Goal: Information Seeking & Learning: Compare options

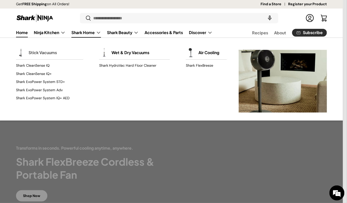
click at [44, 51] on link "Stick Vacuums" at bounding box center [43, 52] width 28 height 11
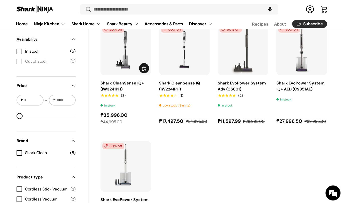
scroll to position [179, 0]
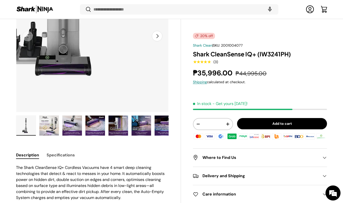
scroll to position [29, 0]
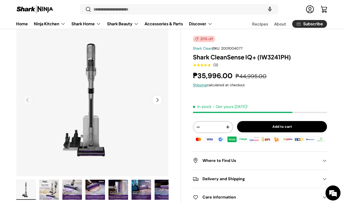
click at [159, 100] on button "Next" at bounding box center [157, 100] width 11 height 11
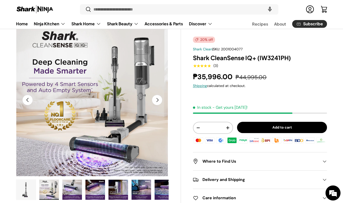
scroll to position [6, 0]
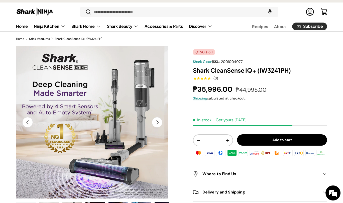
click at [29, 123] on button "Previous" at bounding box center [27, 122] width 11 height 11
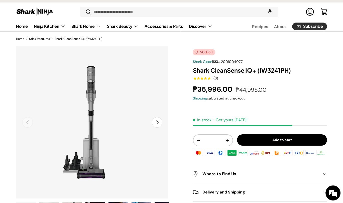
scroll to position [42, 0]
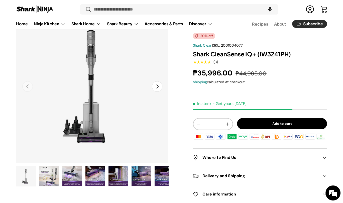
click at [29, 171] on img "Gallery Viewer" at bounding box center [26, 176] width 20 height 20
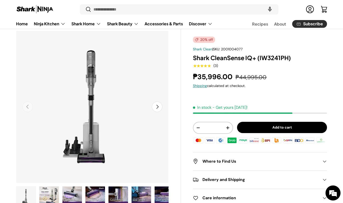
scroll to position [0, 0]
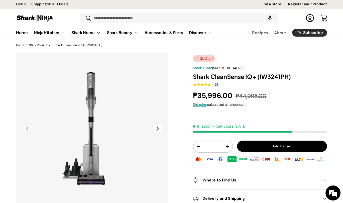
click at [228, 74] on h1 "Shark CleanSense IQ+ (IW3241PH)" at bounding box center [260, 77] width 134 height 8
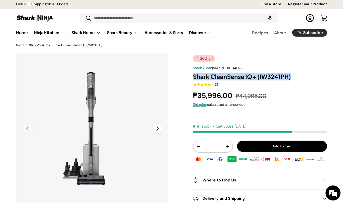
click at [228, 74] on h1 "Shark CleanSense IQ+ (IW3241PH)" at bounding box center [260, 77] width 134 height 8
copy div "Shark CleanSense IQ+ (IW3241PH)"
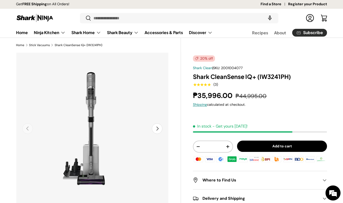
click at [219, 73] on h1 "Shark CleanSense IQ+ (IW3241PH)" at bounding box center [260, 77] width 134 height 8
drag, startPoint x: 194, startPoint y: 77, endPoint x: 256, endPoint y: 76, distance: 62.7
click at [256, 76] on h1 "Shark CleanSense IQ+ (IW3241PH)" at bounding box center [260, 77] width 134 height 8
copy h1 "Shark CleanSense IQ+"
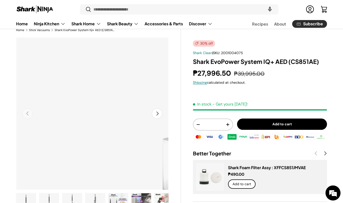
scroll to position [1, 0]
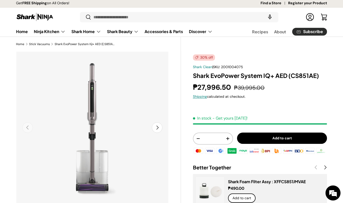
click at [155, 126] on button "Next" at bounding box center [157, 127] width 11 height 11
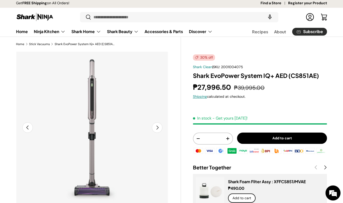
click at [156, 125] on button "Next" at bounding box center [157, 127] width 11 height 11
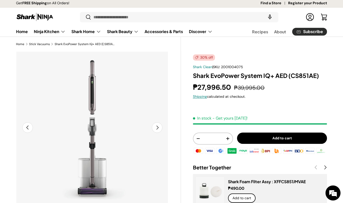
click at [156, 125] on button "Next" at bounding box center [157, 127] width 11 height 11
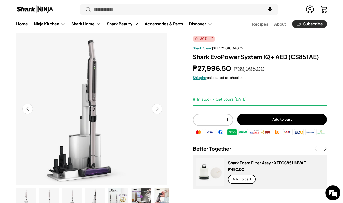
scroll to position [33, 0]
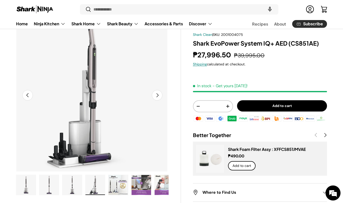
click at [158, 97] on button "Next" at bounding box center [157, 95] width 11 height 11
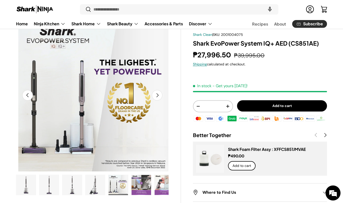
scroll to position [0, 621]
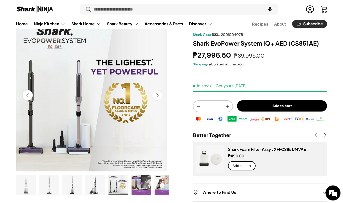
click at [157, 95] on button "Next" at bounding box center [157, 95] width 11 height 11
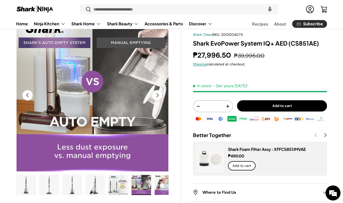
scroll to position [0, 777]
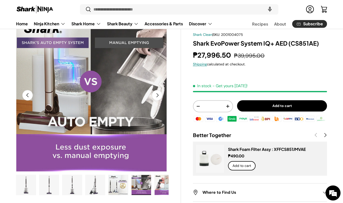
click at [157, 95] on button "Next" at bounding box center [157, 95] width 11 height 11
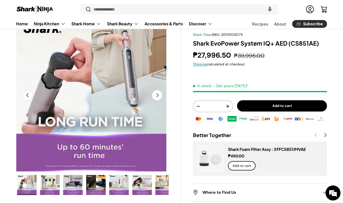
scroll to position [0, 138]
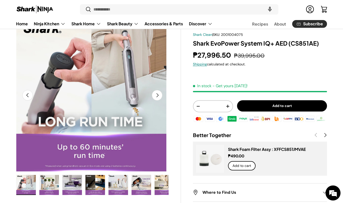
click at [157, 95] on button "Next" at bounding box center [157, 95] width 11 height 11
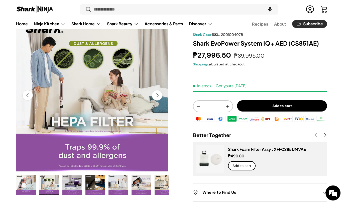
scroll to position [0, 1088]
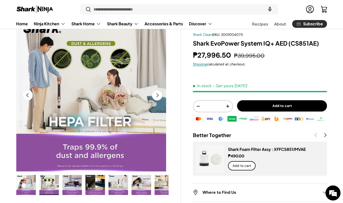
click at [157, 95] on button "Next" at bounding box center [157, 95] width 11 height 11
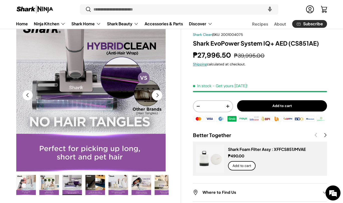
click at [157, 95] on button "Next" at bounding box center [157, 95] width 11 height 11
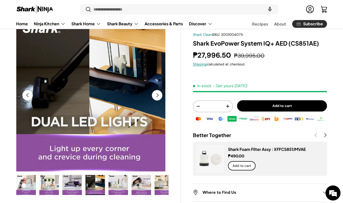
click at [157, 95] on button "Next" at bounding box center [157, 95] width 11 height 11
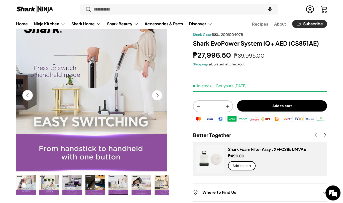
scroll to position [0, 1554]
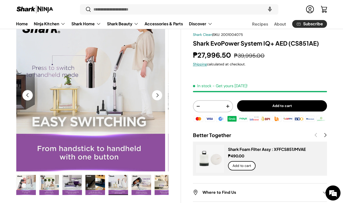
click at [157, 94] on button "Next" at bounding box center [157, 95] width 11 height 11
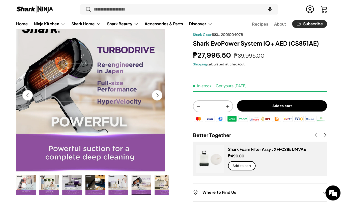
click at [157, 94] on button "Next" at bounding box center [157, 95] width 11 height 11
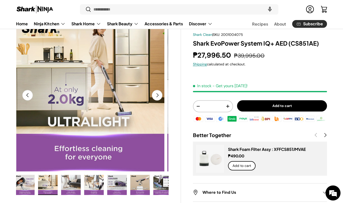
scroll to position [0, 259]
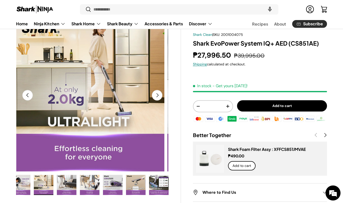
click at [157, 94] on button "Next" at bounding box center [157, 95] width 11 height 11
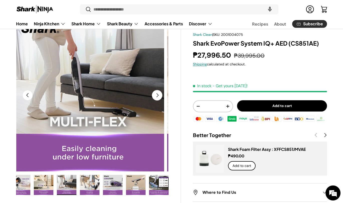
click at [157, 94] on button "Next" at bounding box center [157, 95] width 11 height 11
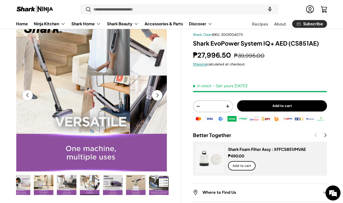
scroll to position [0, 2175]
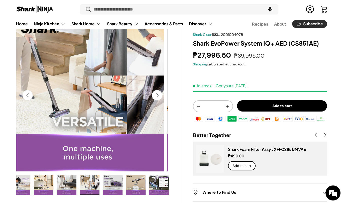
click at [155, 96] on button "Next" at bounding box center [157, 95] width 11 height 11
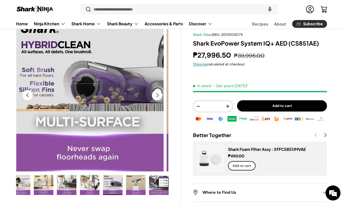
click at [155, 96] on button "Next" at bounding box center [157, 95] width 11 height 11
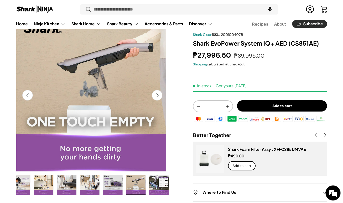
scroll to position [0, 2486]
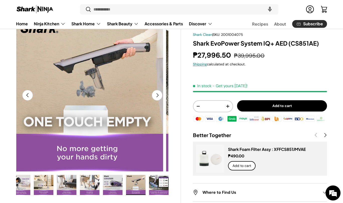
click at [155, 94] on button "Next" at bounding box center [157, 95] width 11 height 11
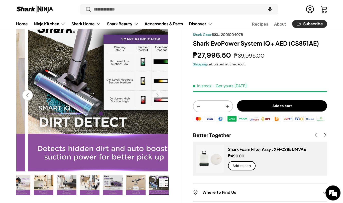
scroll to position [0, 2641]
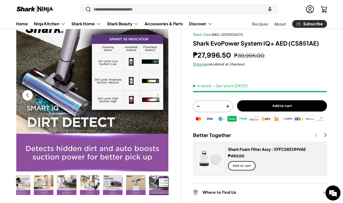
click at [91, 185] on img "Gallery Viewer" at bounding box center [90, 185] width 20 height 20
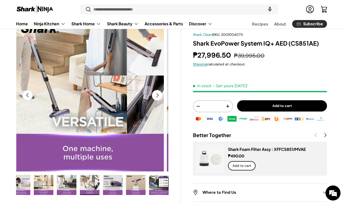
click at [118, 182] on img "Gallery Viewer" at bounding box center [113, 185] width 20 height 20
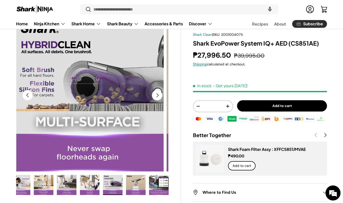
click at [26, 95] on button "Previous" at bounding box center [27, 95] width 11 height 11
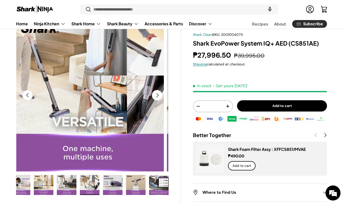
click at [26, 92] on button "Previous" at bounding box center [27, 95] width 11 height 11
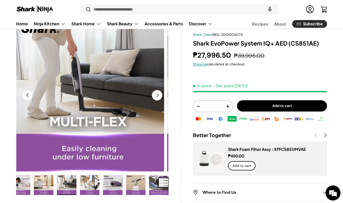
click at [26, 92] on button "Previous" at bounding box center [27, 95] width 11 height 11
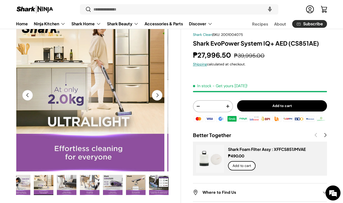
click at [26, 92] on button "Previous" at bounding box center [27, 95] width 11 height 11
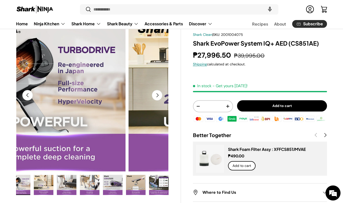
scroll to position [0, 254]
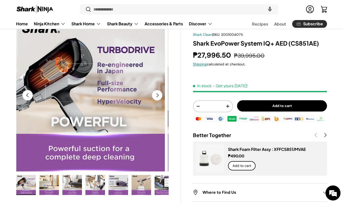
click at [26, 92] on button "Previous" at bounding box center [27, 95] width 11 height 11
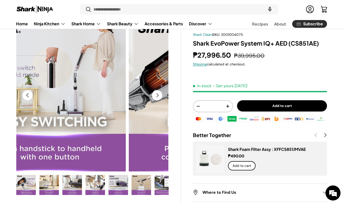
scroll to position [0, 231]
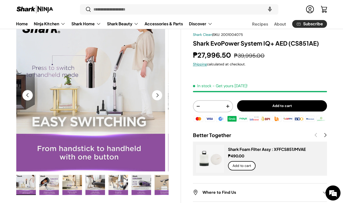
click at [26, 92] on button "Previous" at bounding box center [27, 95] width 11 height 11
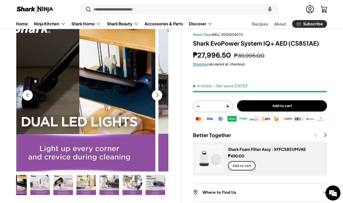
scroll to position [0, 207]
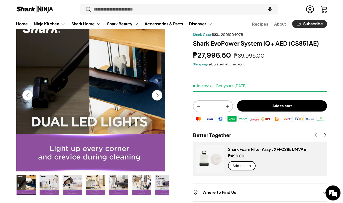
click at [26, 92] on button "Previous" at bounding box center [27, 95] width 11 height 11
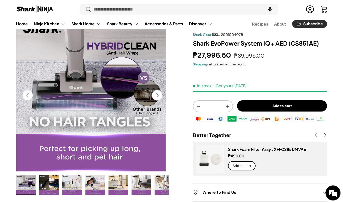
scroll to position [0, 0]
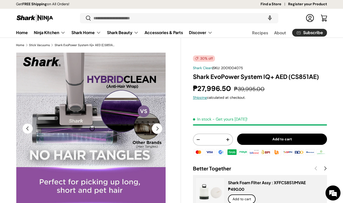
click at [27, 129] on button "Previous" at bounding box center [27, 128] width 11 height 11
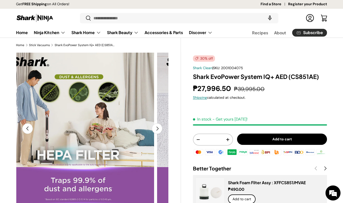
scroll to position [0, 161]
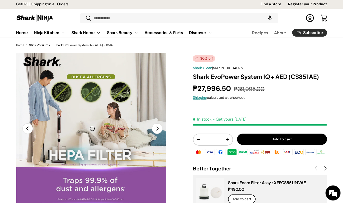
click at [27, 129] on button "Previous" at bounding box center [27, 128] width 11 height 11
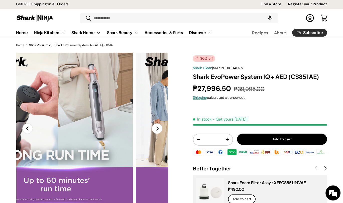
scroll to position [0, 138]
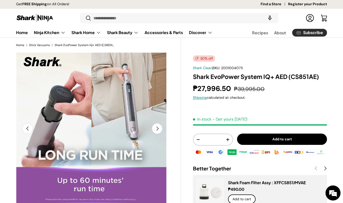
click at [27, 129] on button "Previous" at bounding box center [27, 128] width 11 height 11
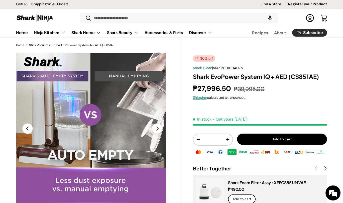
scroll to position [0, 777]
click at [27, 129] on button "Previous" at bounding box center [27, 128] width 11 height 11
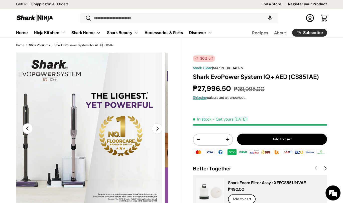
scroll to position [0, 621]
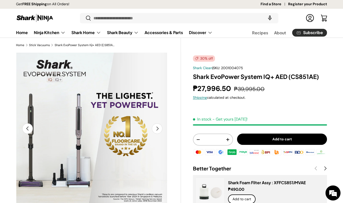
click at [27, 129] on button "Previous" at bounding box center [27, 128] width 11 height 11
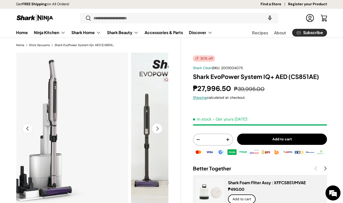
scroll to position [0, 0]
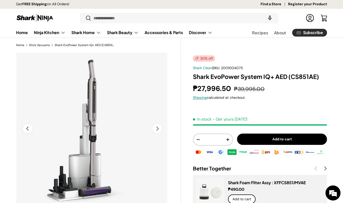
click at [27, 129] on button "Previous" at bounding box center [27, 128] width 11 height 11
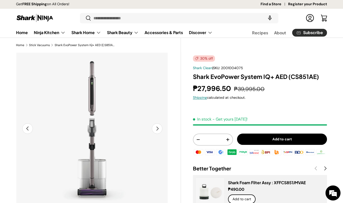
click at [225, 78] on h1 "Shark EvoPower System IQ+ AED (CS851AE)" at bounding box center [260, 77] width 134 height 8
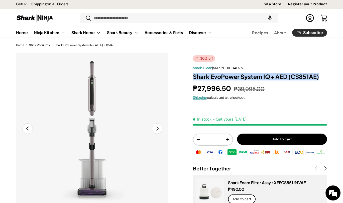
click at [225, 78] on h1 "Shark EvoPower System IQ+ AED (CS851AE)" at bounding box center [260, 77] width 134 height 8
copy div "Shark EvoPower System IQ+ AED (CS851AE)"
click at [235, 79] on h1 "Shark EvoPower System IQ+ AED (CS851AE)" at bounding box center [260, 77] width 134 height 8
drag, startPoint x: 211, startPoint y: 76, endPoint x: 287, endPoint y: 78, distance: 76.0
click at [287, 78] on h1 "Shark EvoPower System IQ+ AED (CS851AE)" at bounding box center [260, 77] width 134 height 8
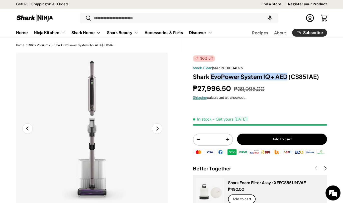
copy h1 "EvoPower System IQ+ AED"
click at [214, 76] on h1 "Shark EvoPower System IQ+ AED (CS851AE)" at bounding box center [260, 77] width 134 height 8
click at [285, 77] on h1 "Shark EvoPower System IQ+ AED (CS851AE)" at bounding box center [260, 77] width 134 height 8
drag, startPoint x: 287, startPoint y: 77, endPoint x: 196, endPoint y: 77, distance: 91.5
click at [196, 77] on h1 "Shark EvoPower System IQ+ AED (CS851AE)" at bounding box center [260, 77] width 134 height 8
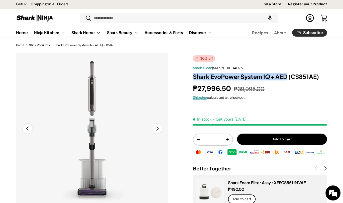
drag, startPoint x: 193, startPoint y: 77, endPoint x: 285, endPoint y: 76, distance: 92.2
click at [285, 76] on h1 "Shark EvoPower System IQ+ AED (CS851AE)" at bounding box center [260, 77] width 134 height 8
copy h1 "Shark EvoPower System IQ+ AE"
